Goal: Navigation & Orientation: Find specific page/section

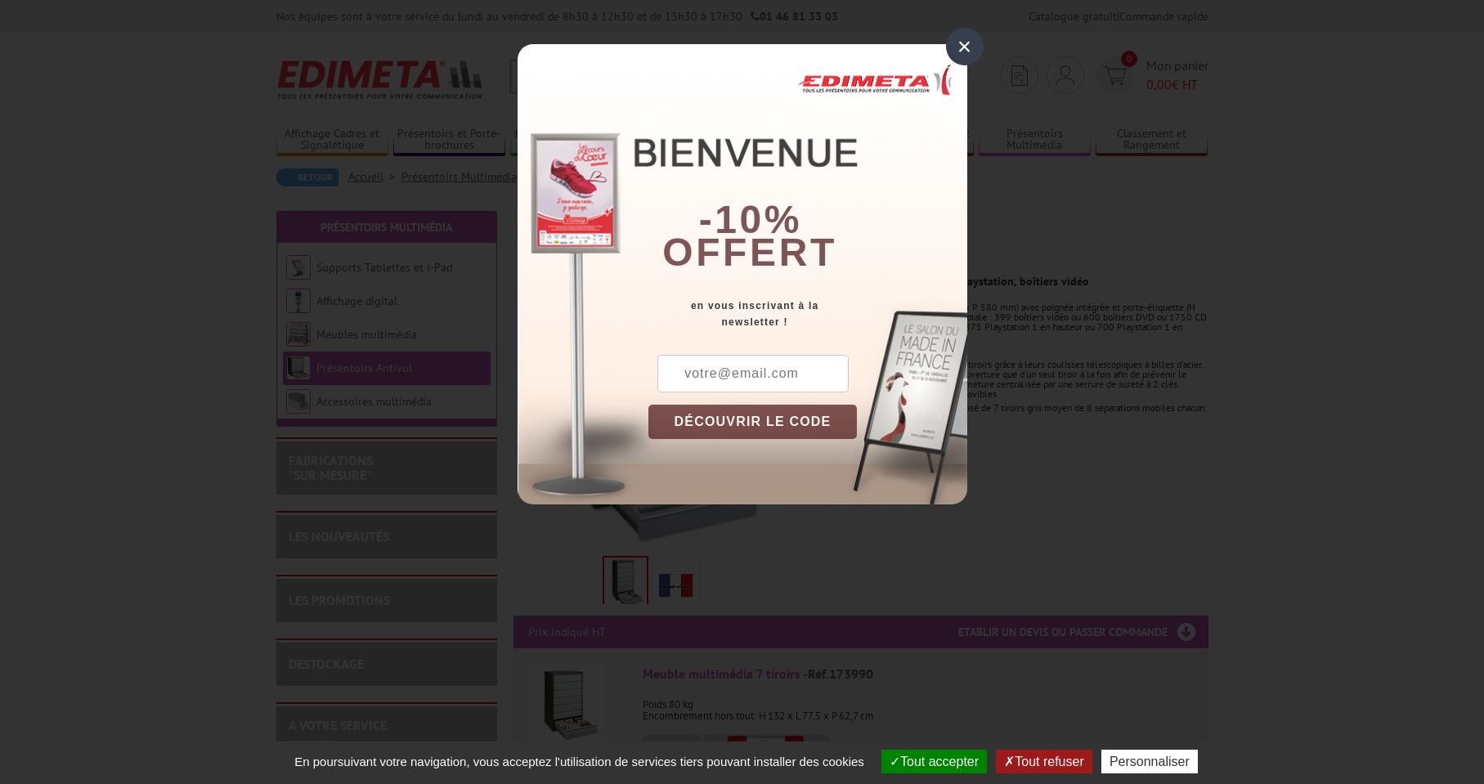
click at [965, 50] on div "×" at bounding box center [965, 47] width 38 height 38
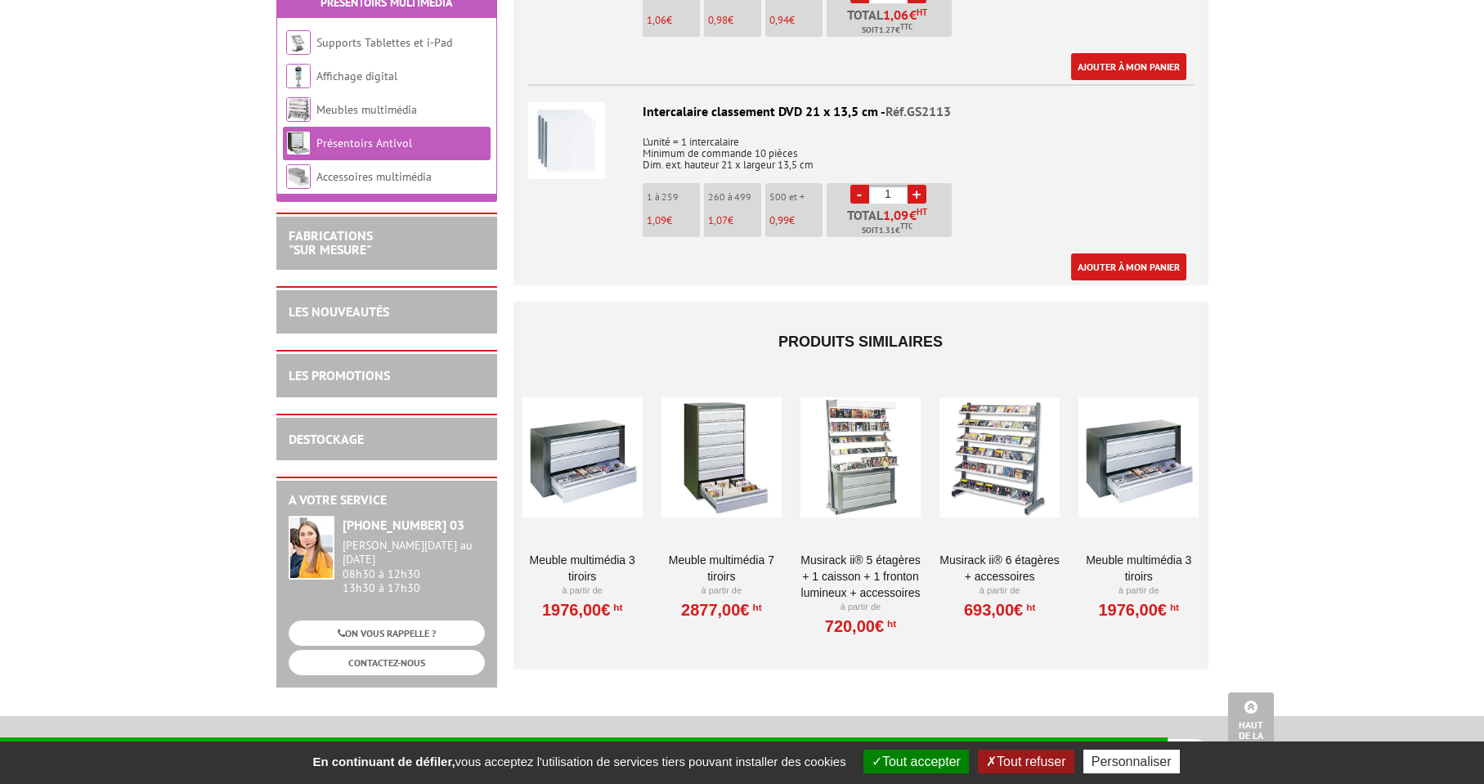
scroll to position [1390, 0]
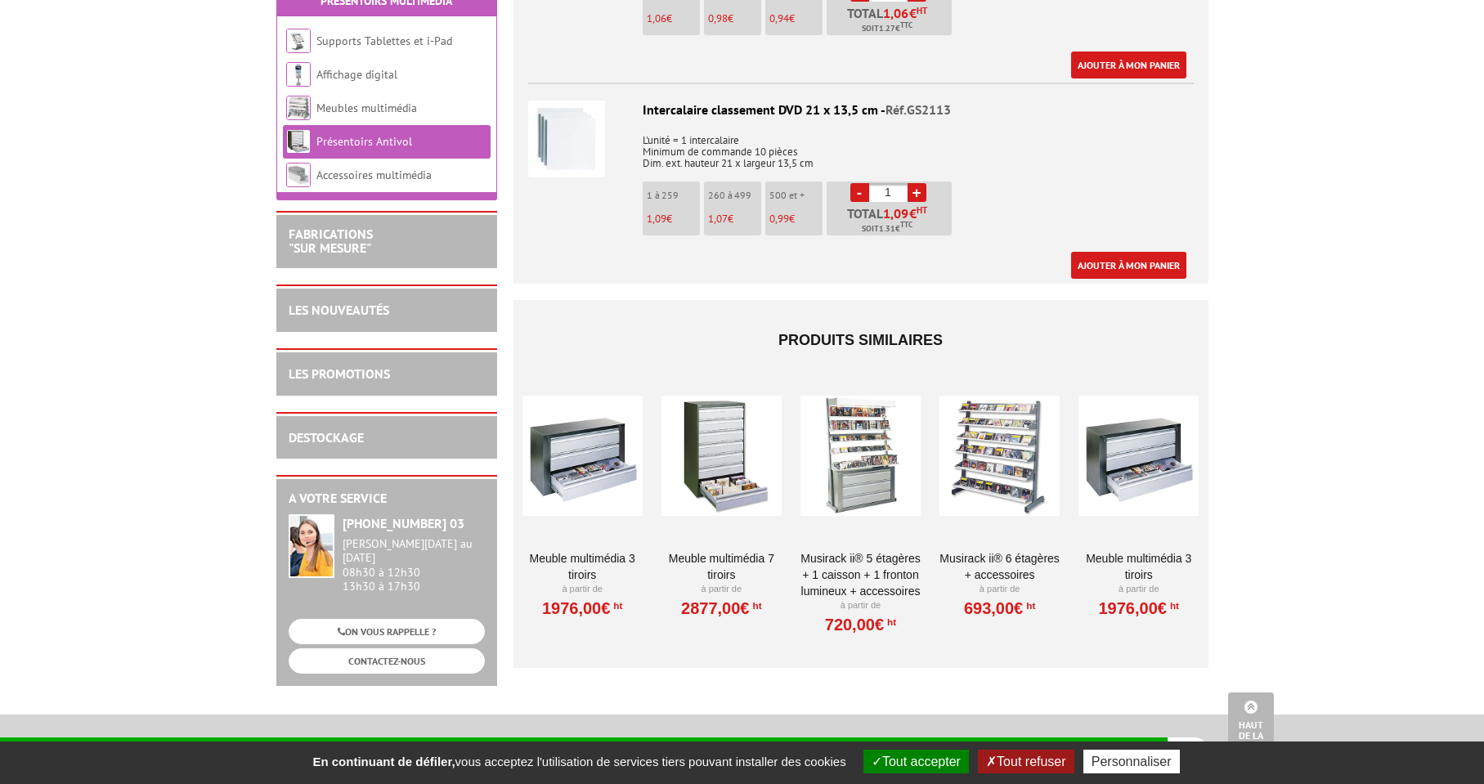
click at [589, 561] on link "Meuble multimédia 3 tiroirs" at bounding box center [583, 566] width 120 height 33
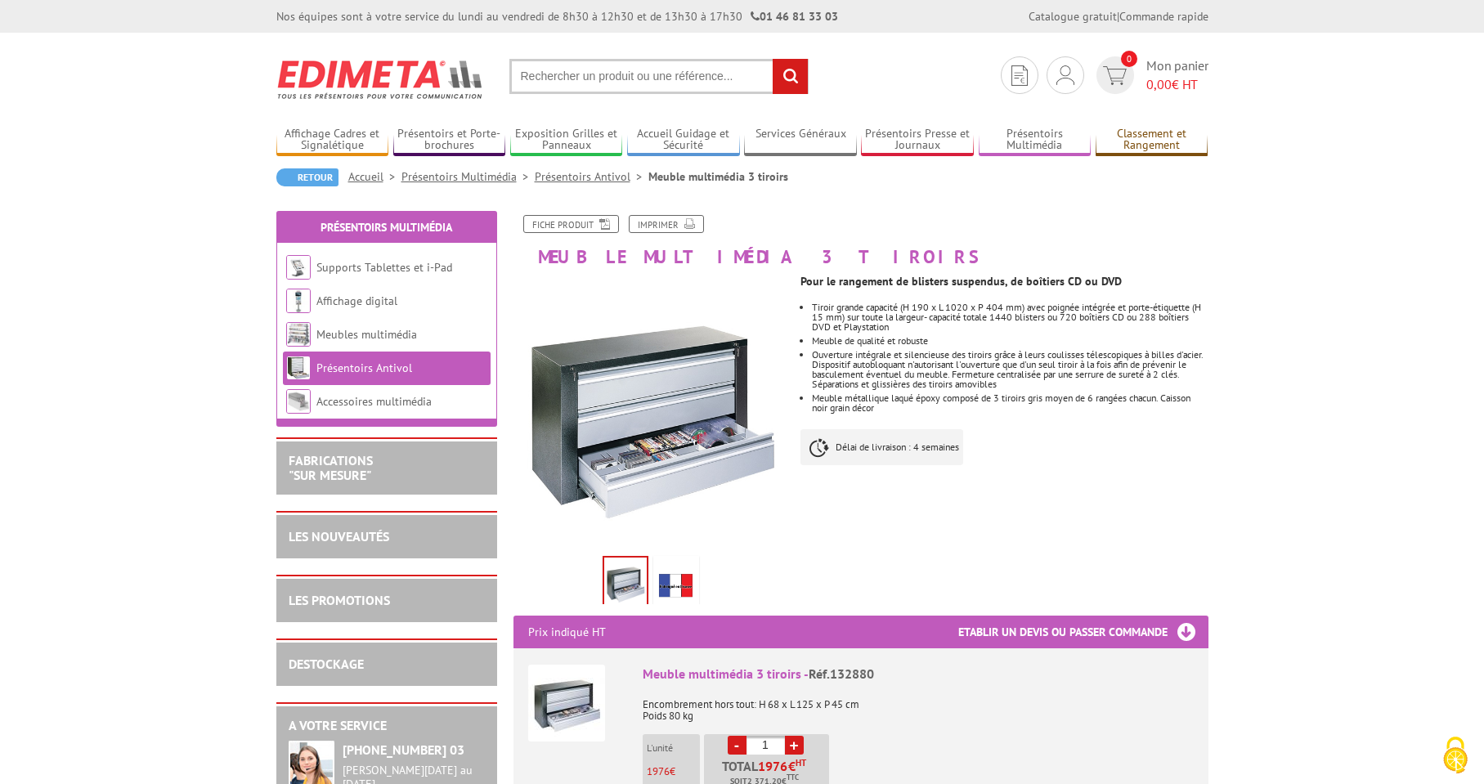
click at [1146, 146] on link "Classement et Rangement" at bounding box center [1152, 140] width 113 height 27
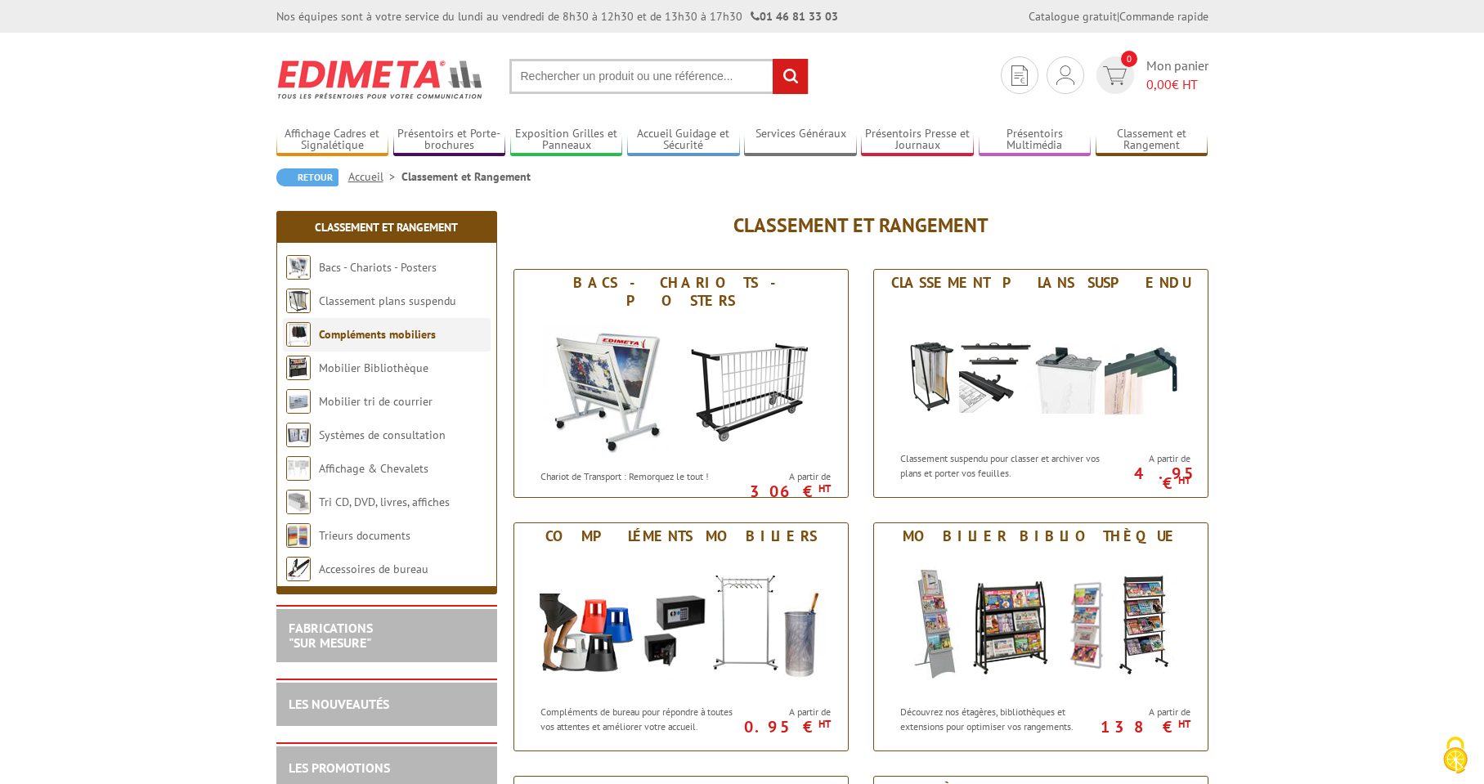
click at [397, 339] on link "Compléments mobiliers" at bounding box center [377, 334] width 117 height 15
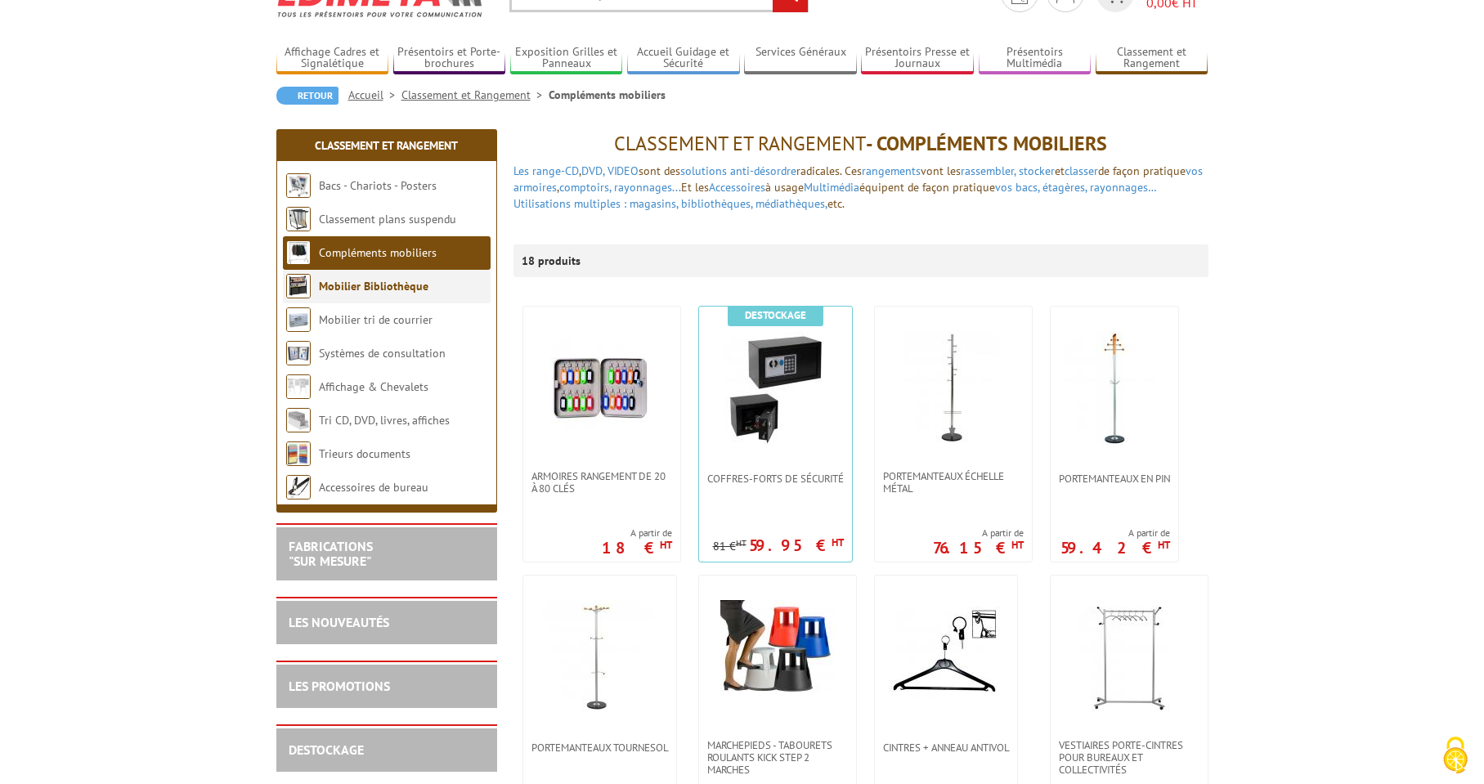
scroll to position [164, 0]
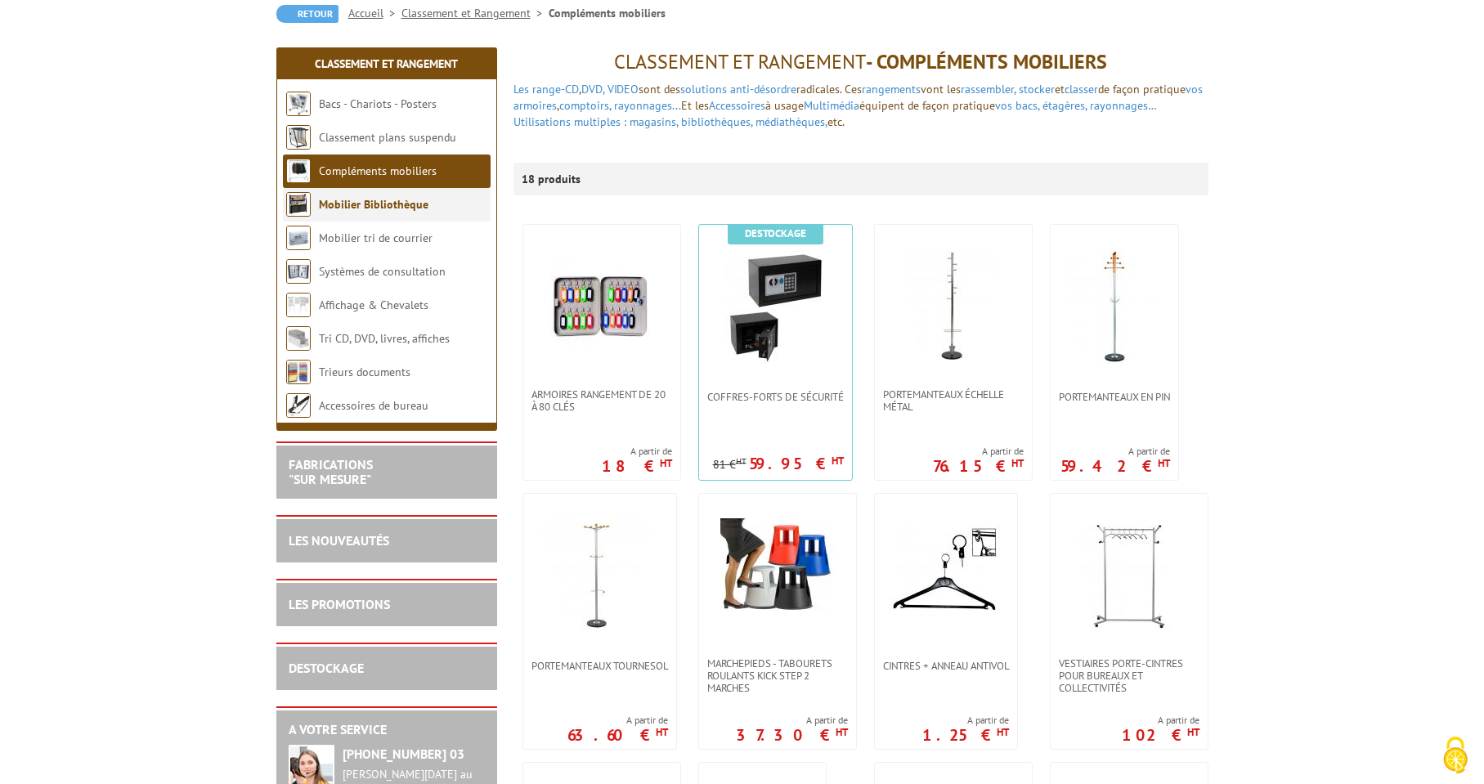
click at [397, 211] on link "Mobilier Bibliothèque" at bounding box center [374, 204] width 110 height 15
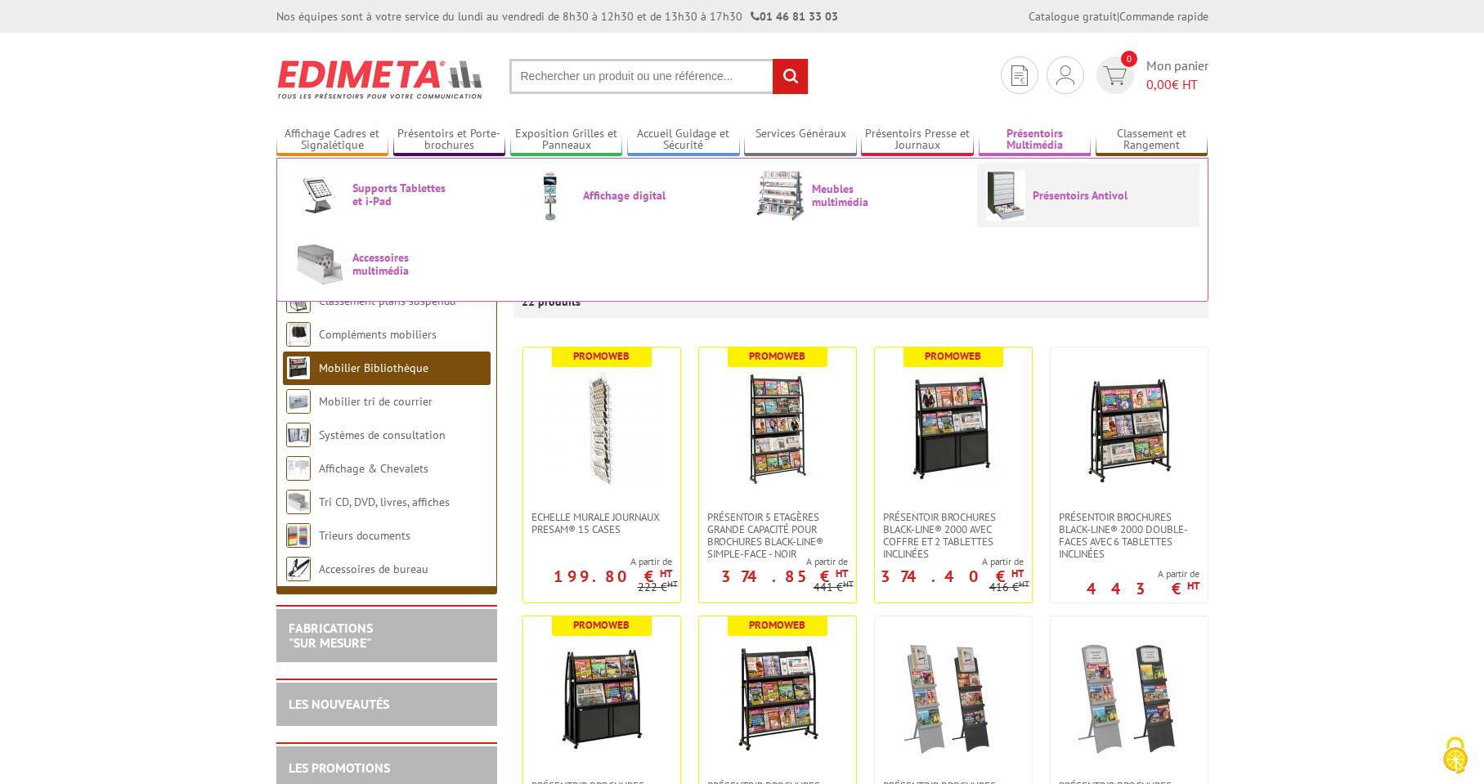
click at [1024, 189] on img at bounding box center [1005, 195] width 39 height 51
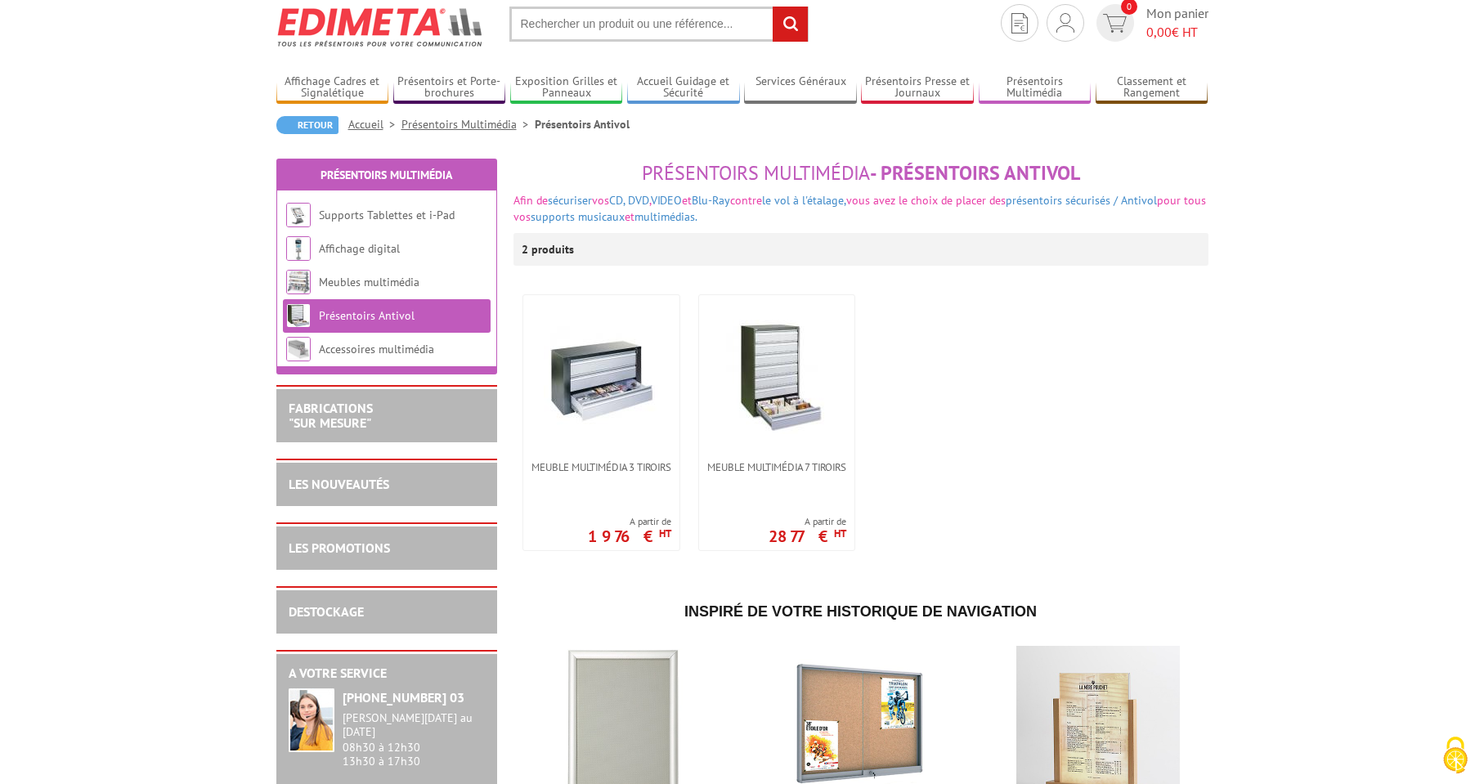
scroll to position [82, 0]
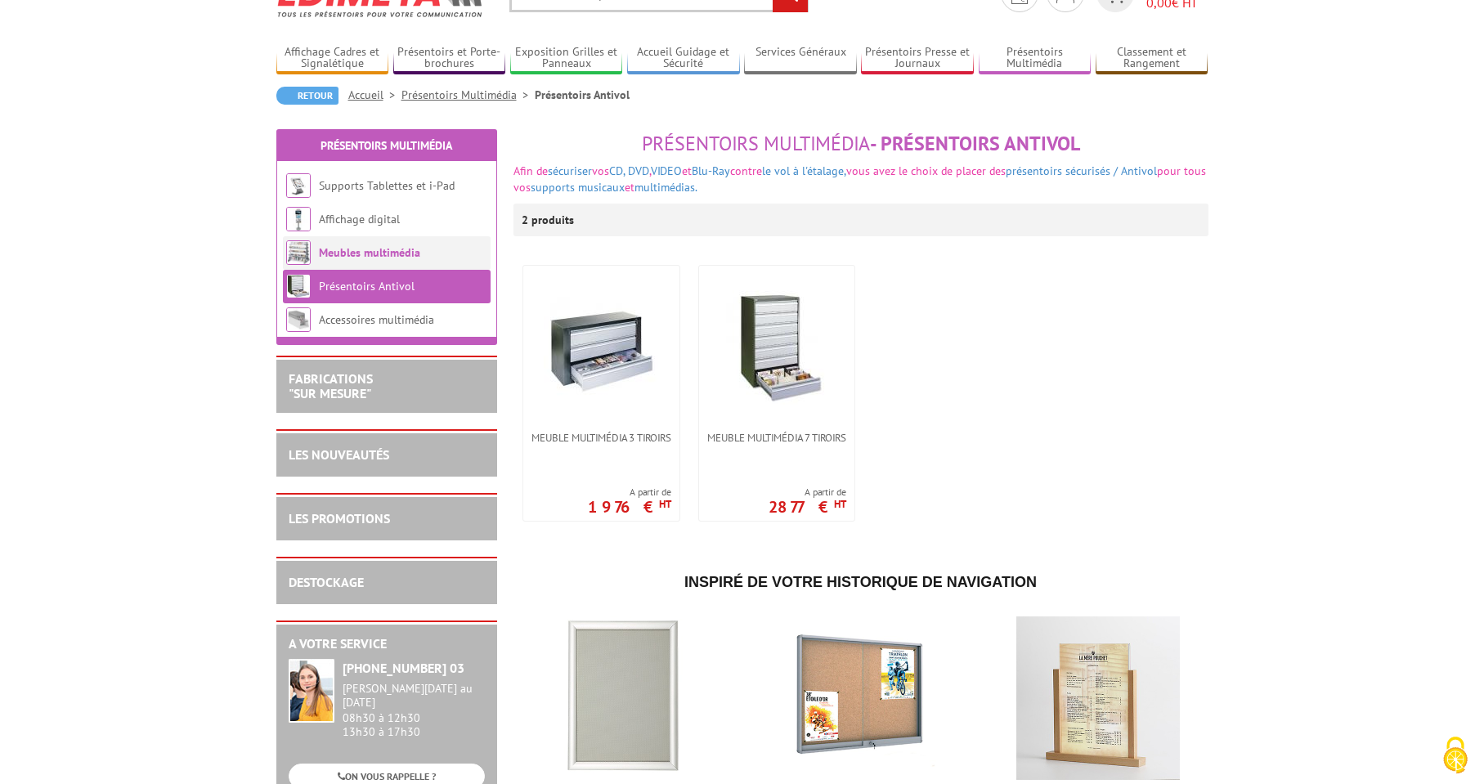
click at [335, 254] on link "Meubles multimédia" at bounding box center [369, 252] width 101 height 15
